Goal: Transaction & Acquisition: Obtain resource

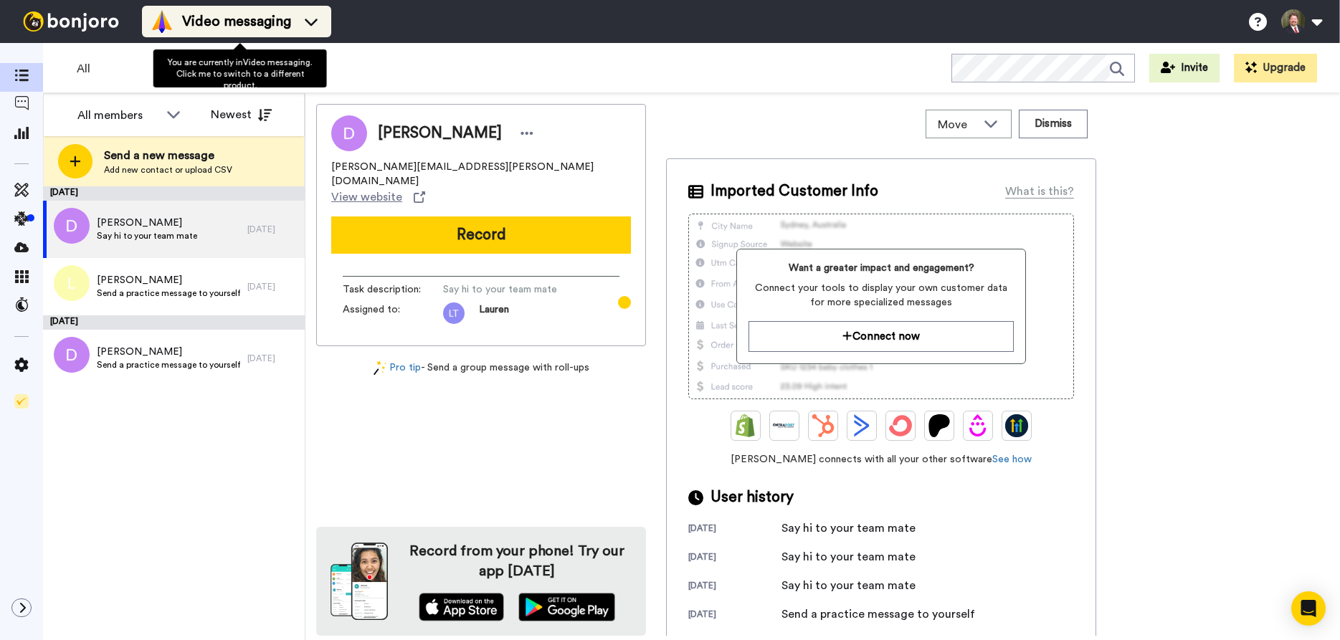
click at [231, 24] on span "Video messaging" at bounding box center [236, 21] width 109 height 20
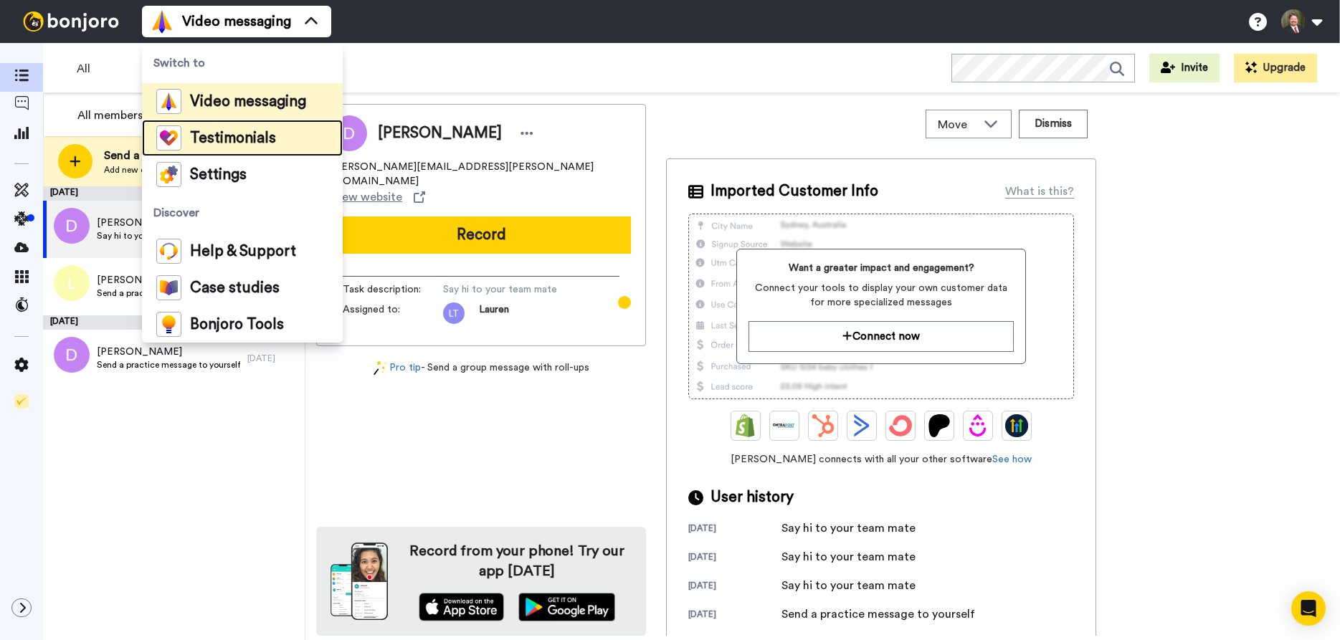
click at [246, 141] on span "Testimonials" at bounding box center [233, 138] width 86 height 14
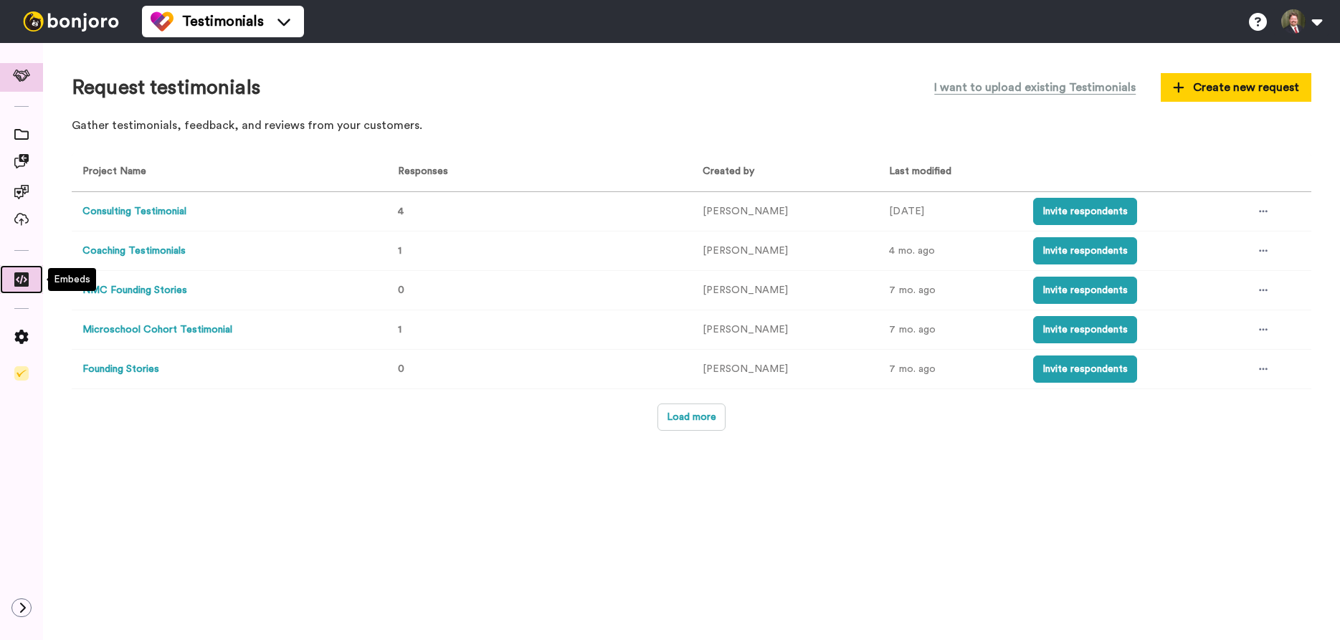
click at [19, 286] on icon at bounding box center [21, 280] width 14 height 14
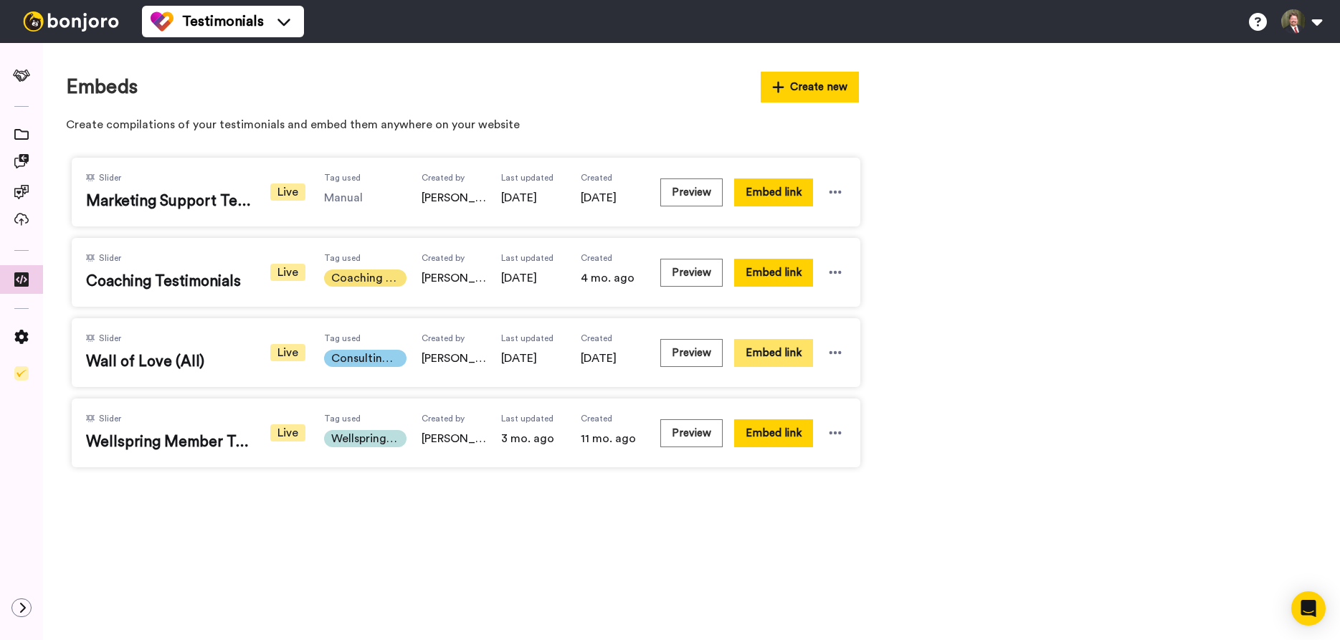
click at [794, 354] on button "Embed link" at bounding box center [773, 353] width 79 height 28
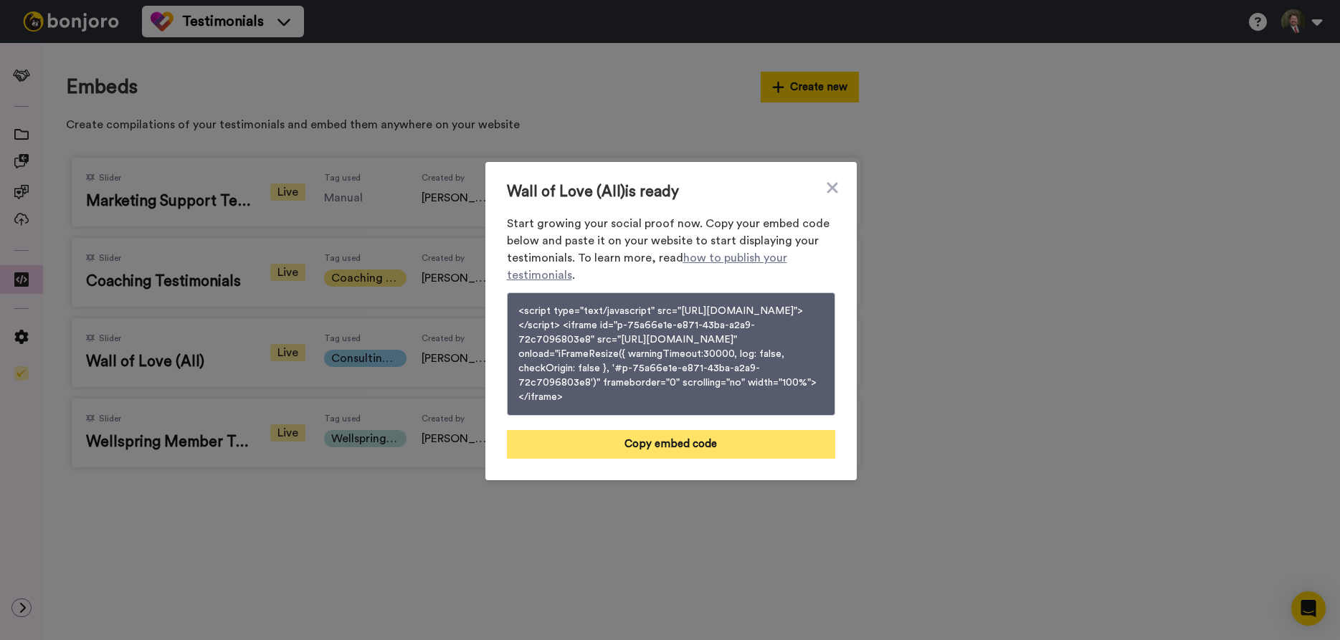
click at [674, 448] on button "Copy embed code" at bounding box center [671, 444] width 328 height 29
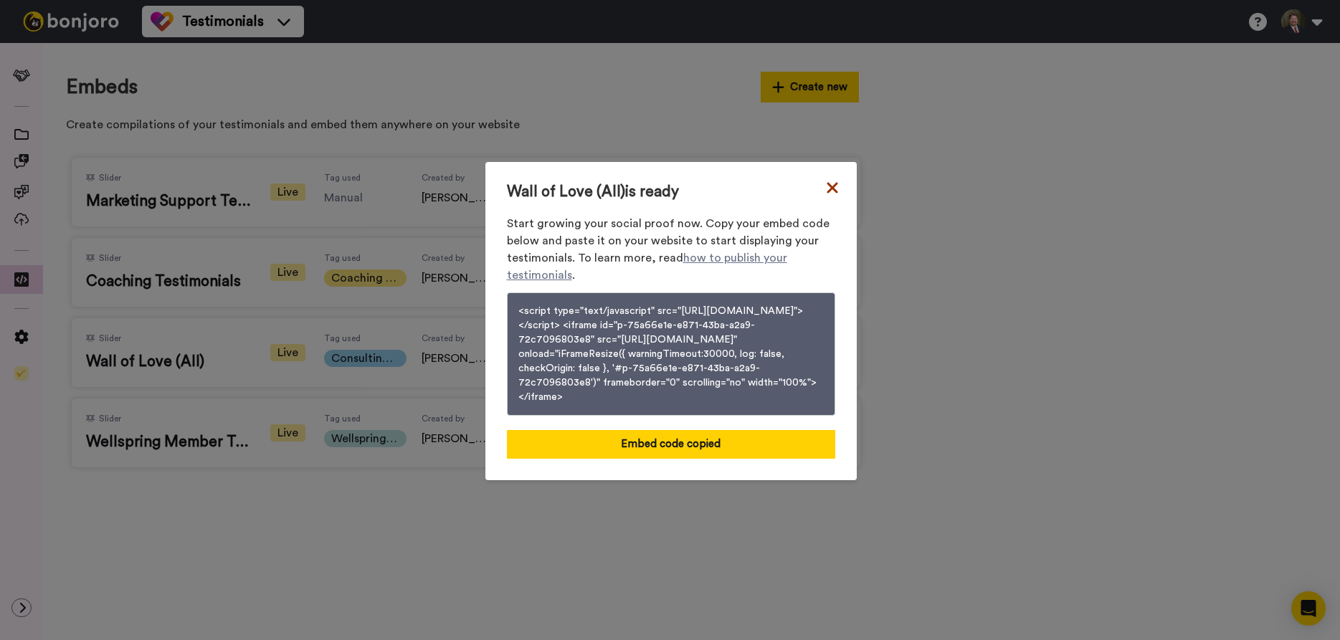
click at [834, 179] on icon at bounding box center [832, 187] width 14 height 17
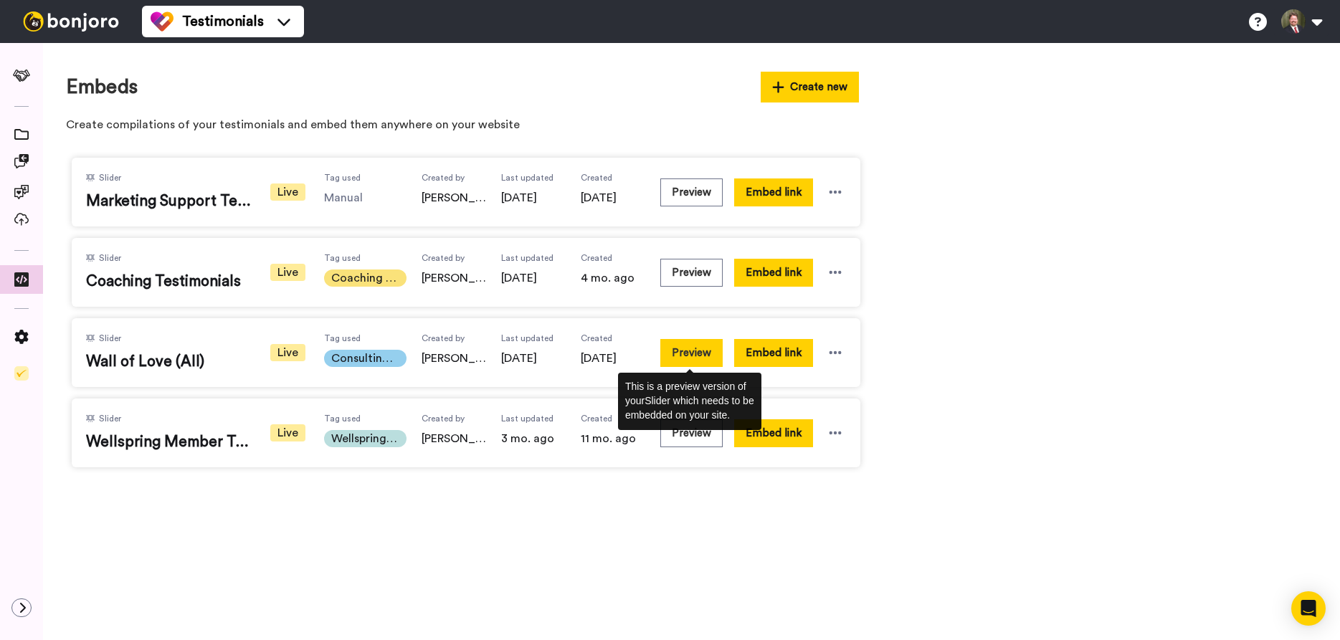
click at [693, 354] on button "Preview" at bounding box center [692, 353] width 62 height 28
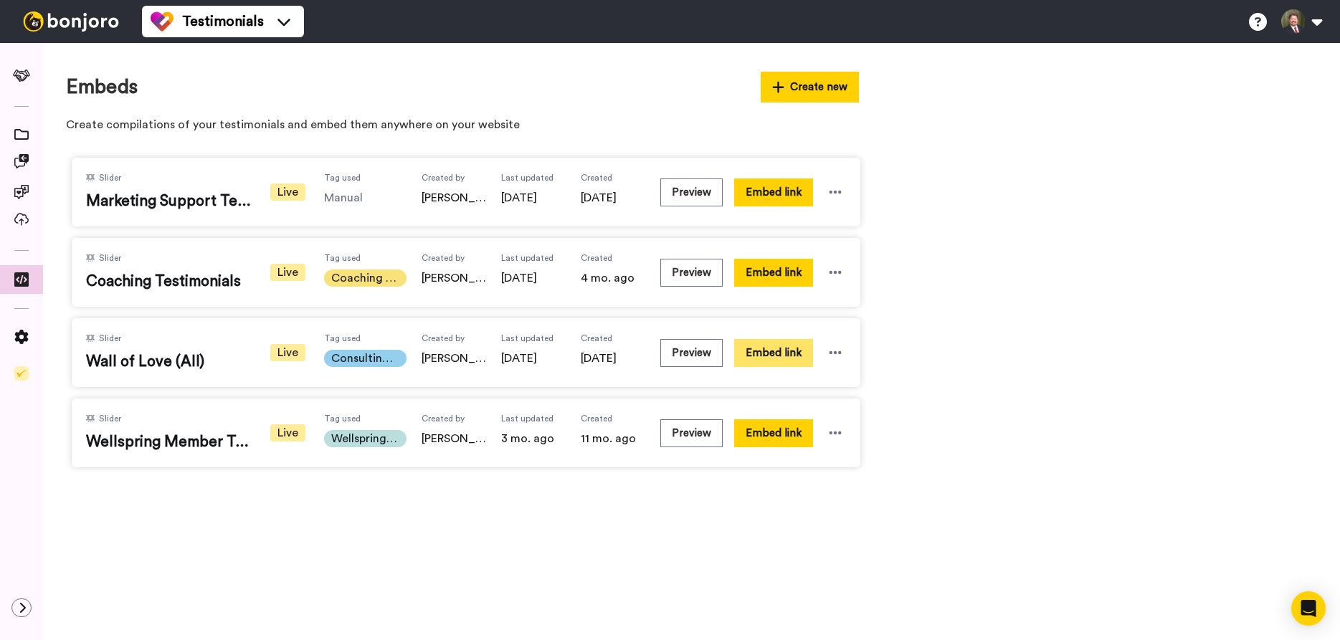
click at [789, 352] on button "Embed link" at bounding box center [773, 353] width 79 height 28
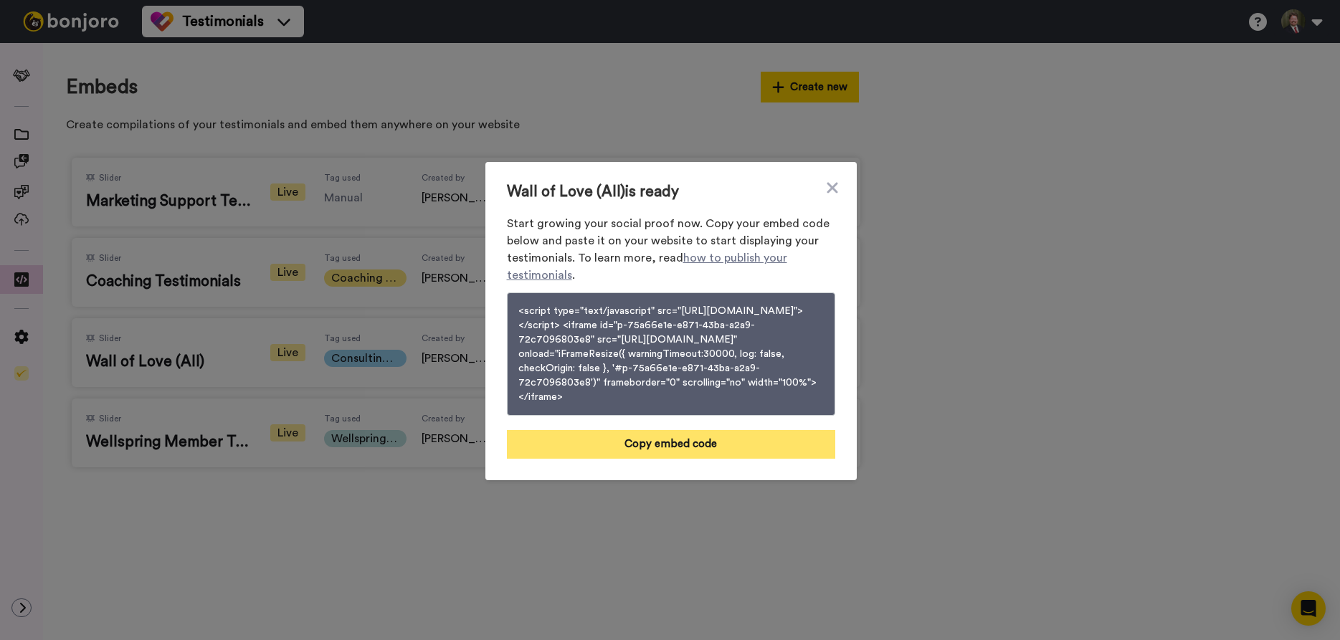
click at [713, 450] on button "Copy embed code" at bounding box center [671, 444] width 328 height 29
